Goal: Obtain resource: Obtain resource

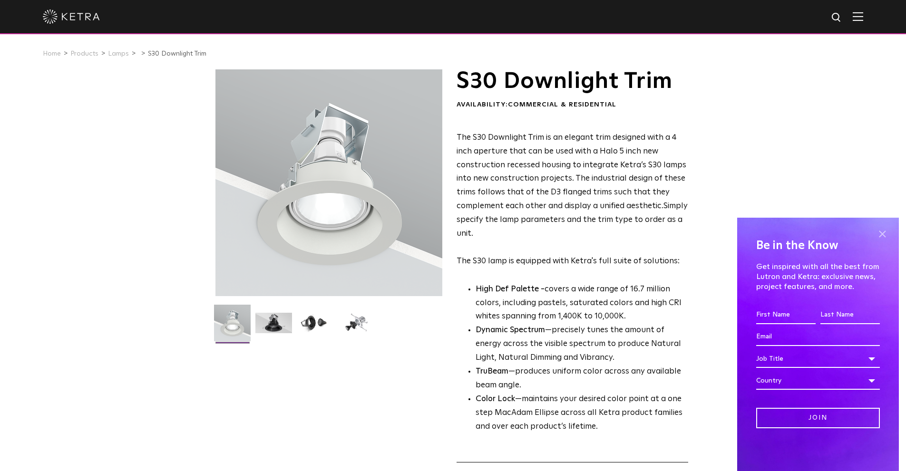
click at [884, 233] on span at bounding box center [882, 234] width 14 height 14
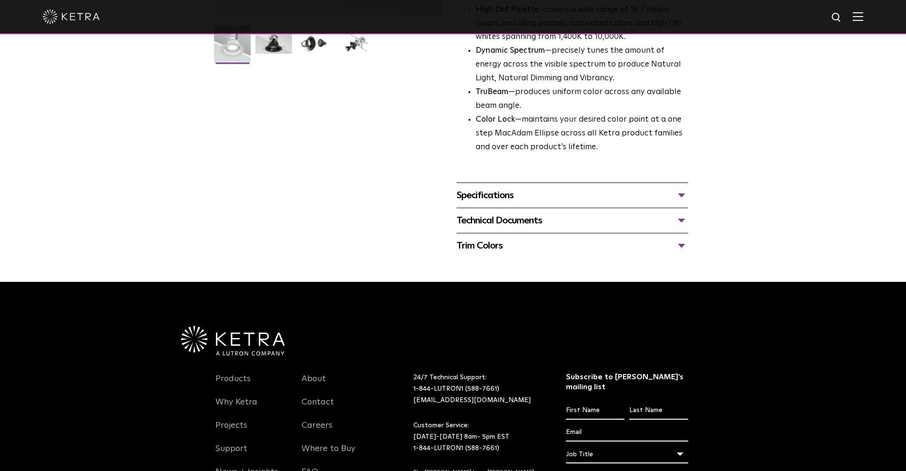
scroll to position [285, 0]
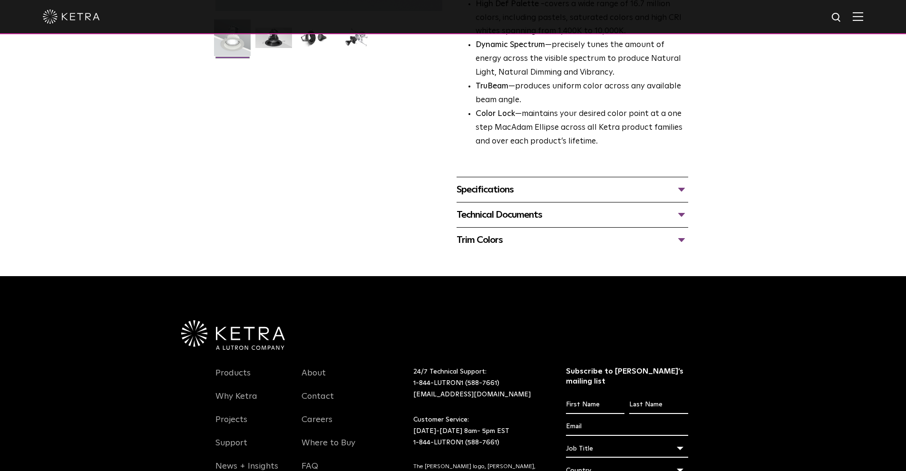
click at [500, 187] on div "Specifications" at bounding box center [573, 189] width 232 height 15
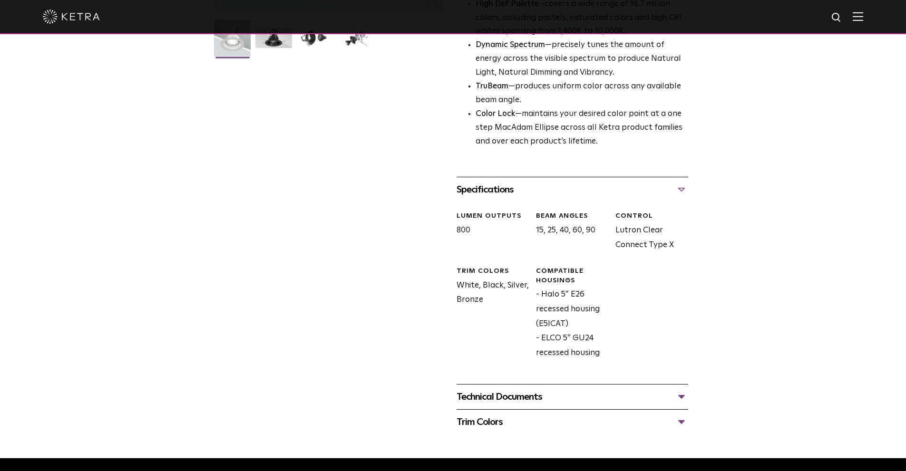
drag, startPoint x: 500, startPoint y: 406, endPoint x: 500, endPoint y: 400, distance: 6.2
click at [500, 406] on div "Technical Documents S30 Downlight Trim Spec Sheet S30 Downlight Trim Installati…" at bounding box center [573, 396] width 232 height 25
click at [502, 400] on div "Technical Documents" at bounding box center [573, 397] width 232 height 15
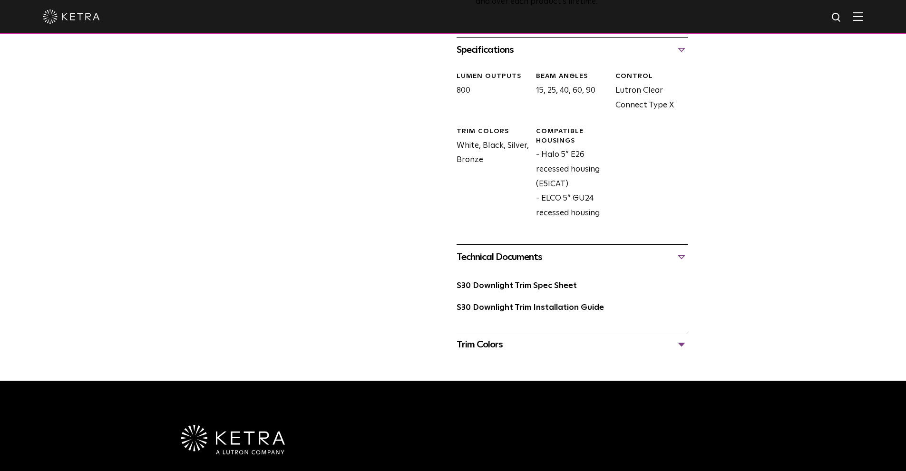
scroll to position [428, 0]
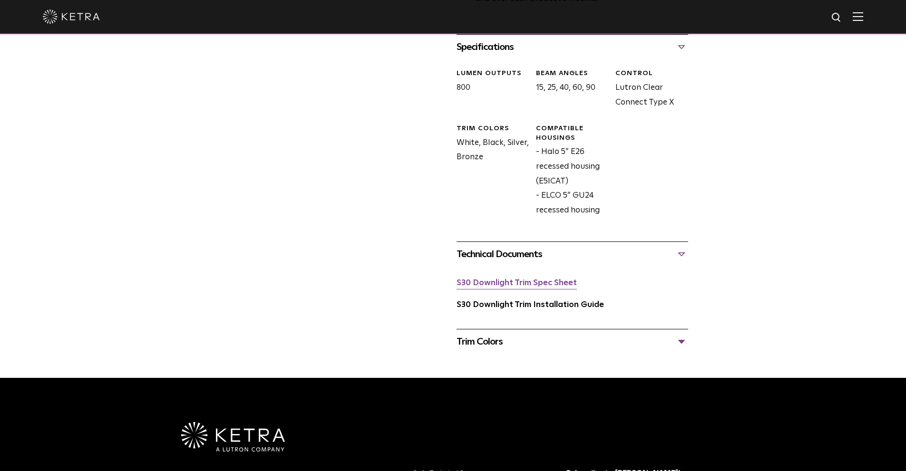
click at [535, 285] on link "S30 Downlight Trim Spec Sheet" at bounding box center [517, 283] width 120 height 8
click at [476, 347] on div "Trim Colors" at bounding box center [573, 341] width 232 height 15
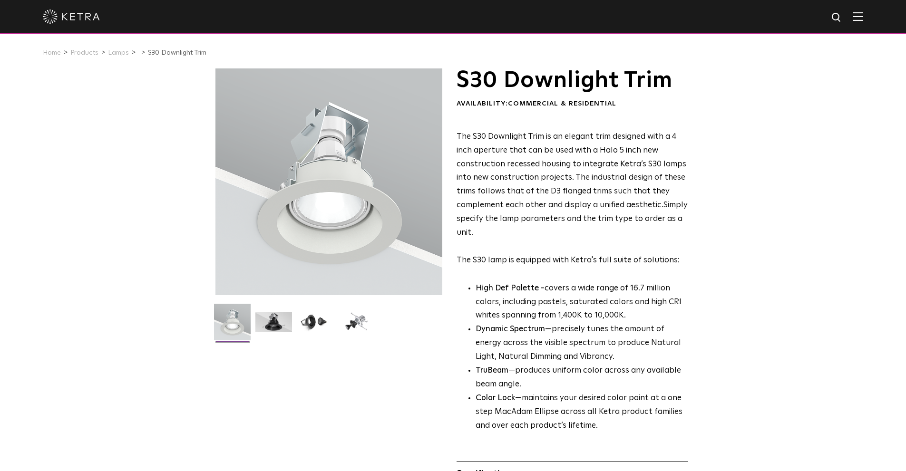
scroll to position [0, 0]
click at [111, 55] on link "Lamps" at bounding box center [118, 53] width 21 height 7
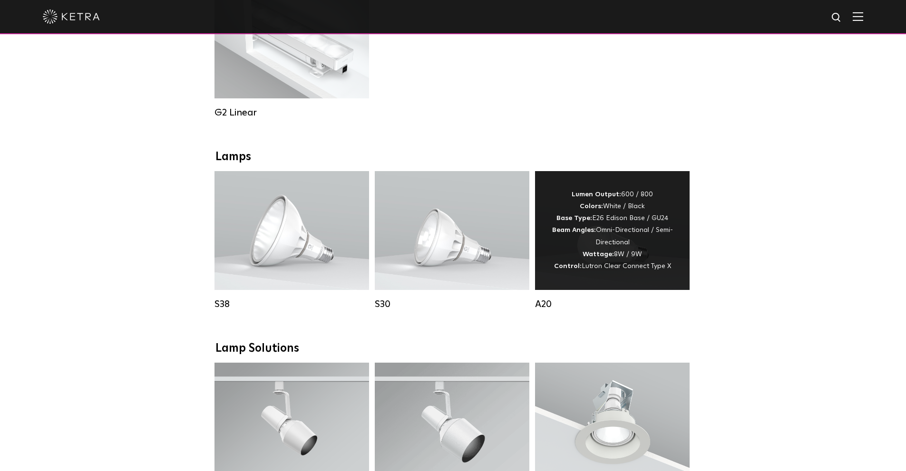
scroll to position [603, 0]
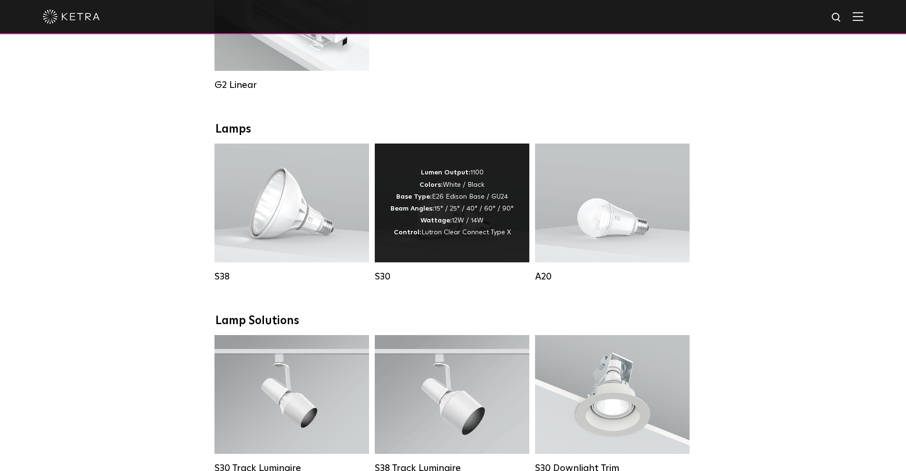
click at [456, 236] on span "Lutron Clear Connect Type X" at bounding box center [465, 232] width 89 height 7
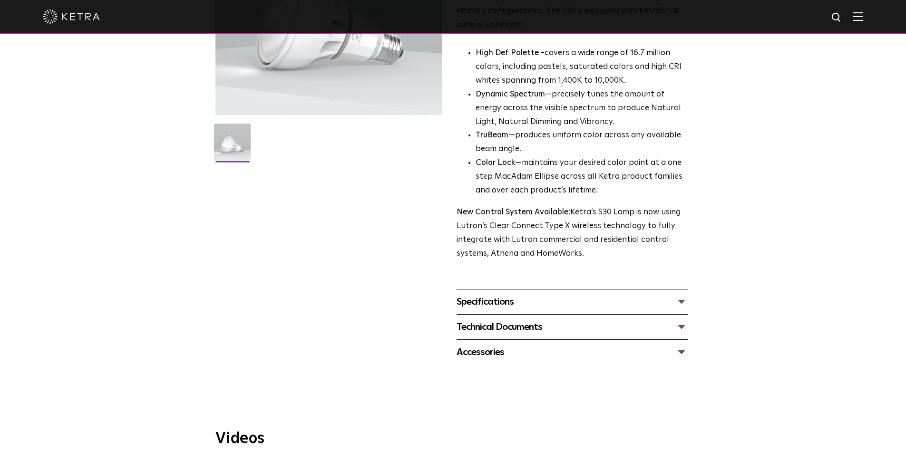
scroll to position [190, 0]
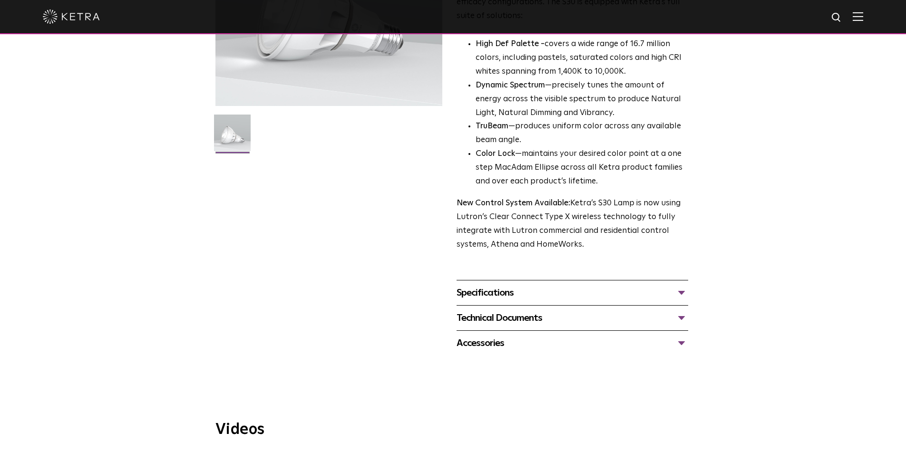
click at [501, 295] on div "Specifications" at bounding box center [573, 292] width 232 height 15
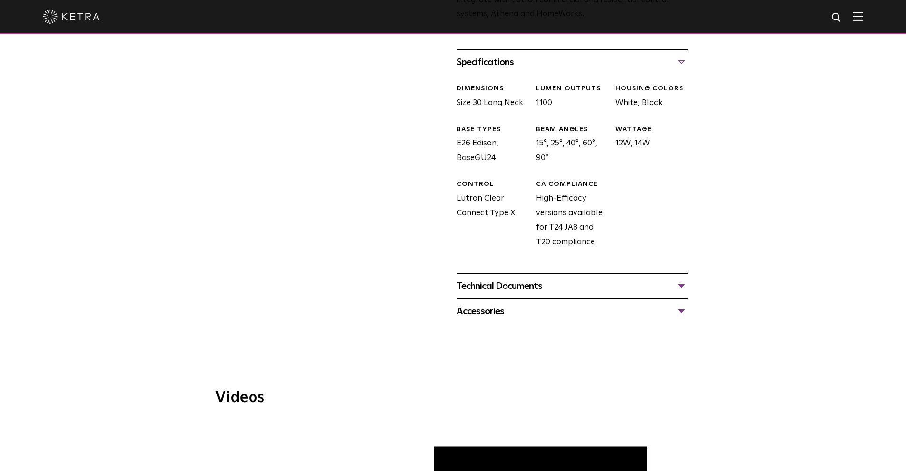
scroll to position [428, 0]
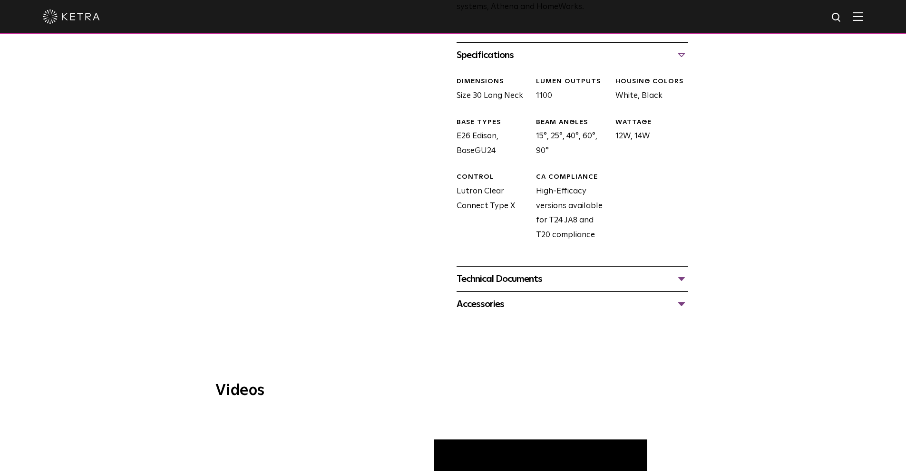
click at [683, 280] on div "Technical Documents" at bounding box center [573, 279] width 232 height 15
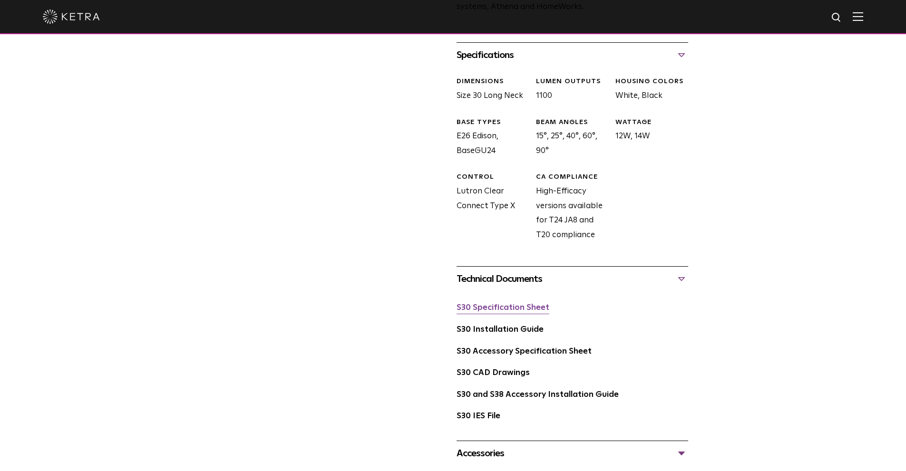
click at [500, 312] on link "S30 Specification Sheet" at bounding box center [503, 308] width 93 height 8
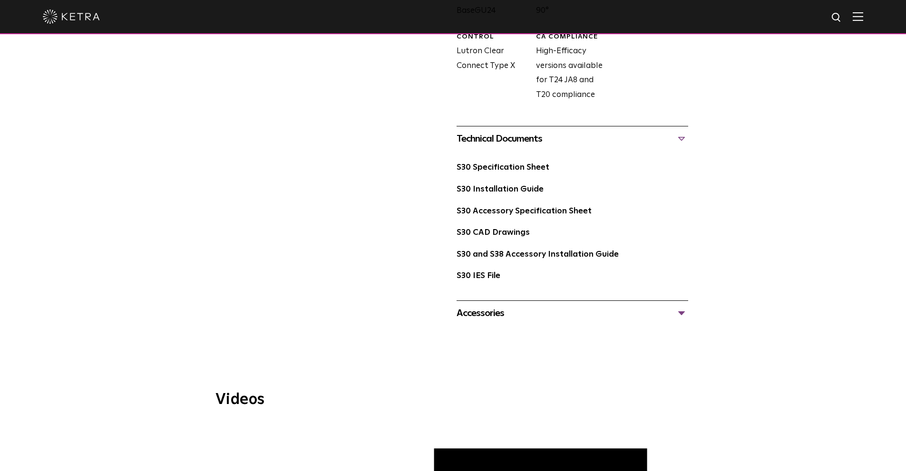
scroll to position [571, 0]
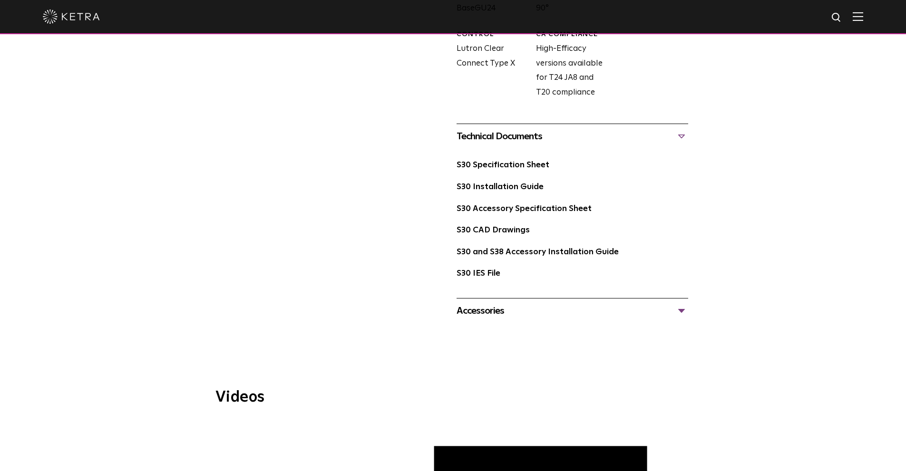
click at [474, 321] on div "Accessories Tall Snoot Short Snoot Hex Louver 10 Baffle" at bounding box center [573, 310] width 232 height 25
click at [475, 316] on div "Accessories" at bounding box center [573, 311] width 232 height 15
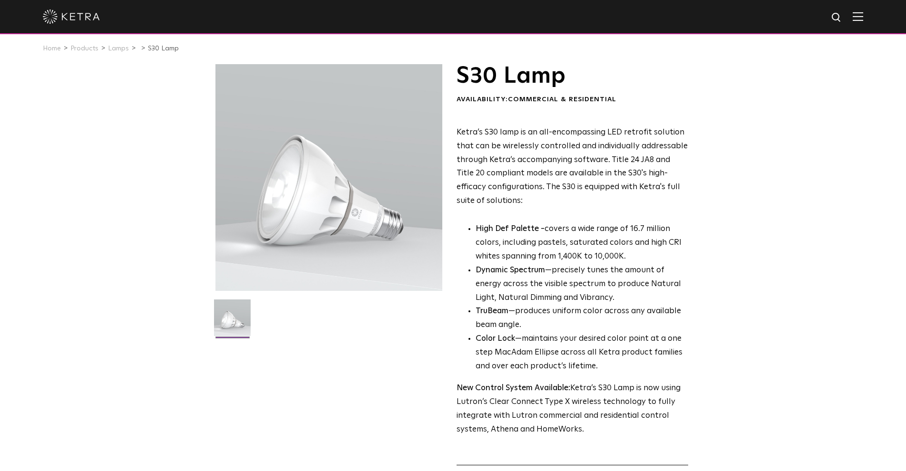
scroll to position [0, 0]
